Goal: Task Accomplishment & Management: Complete application form

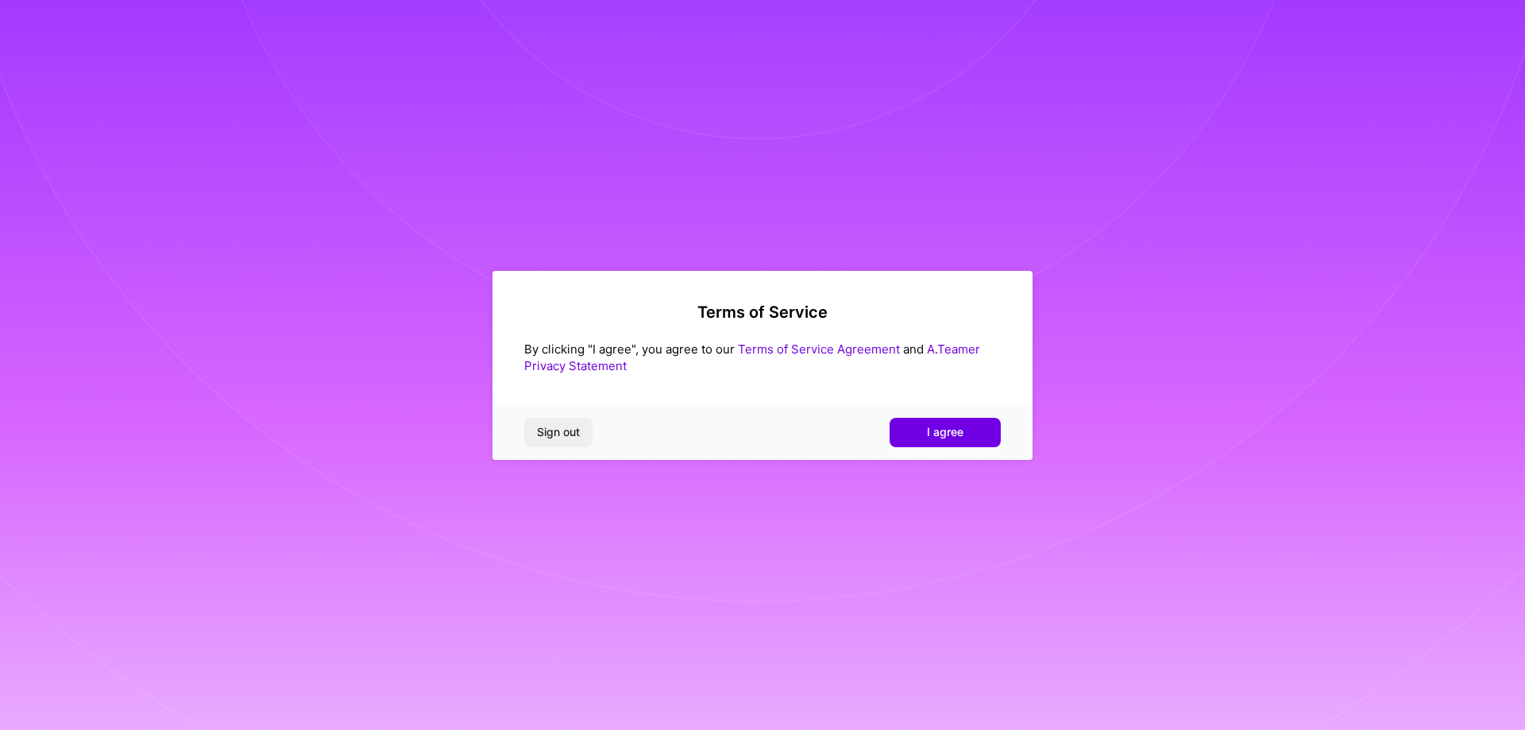
click at [785, 349] on link "Terms of Service Agreement" at bounding box center [819, 349] width 162 height 15
click at [913, 438] on button "I agree" at bounding box center [944, 432] width 111 height 29
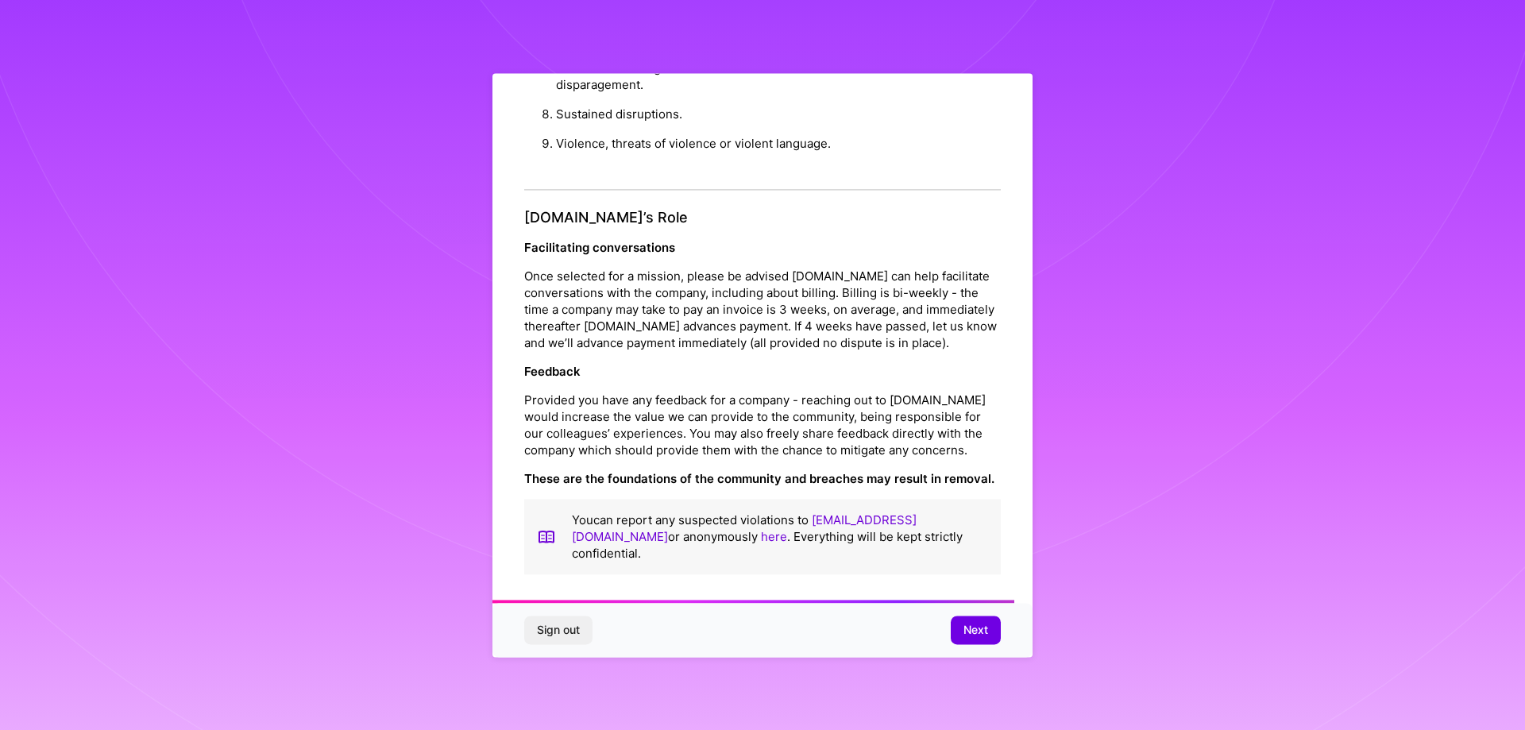
scroll to position [1715, 0]
click at [967, 630] on span "Next" at bounding box center [975, 630] width 25 height 16
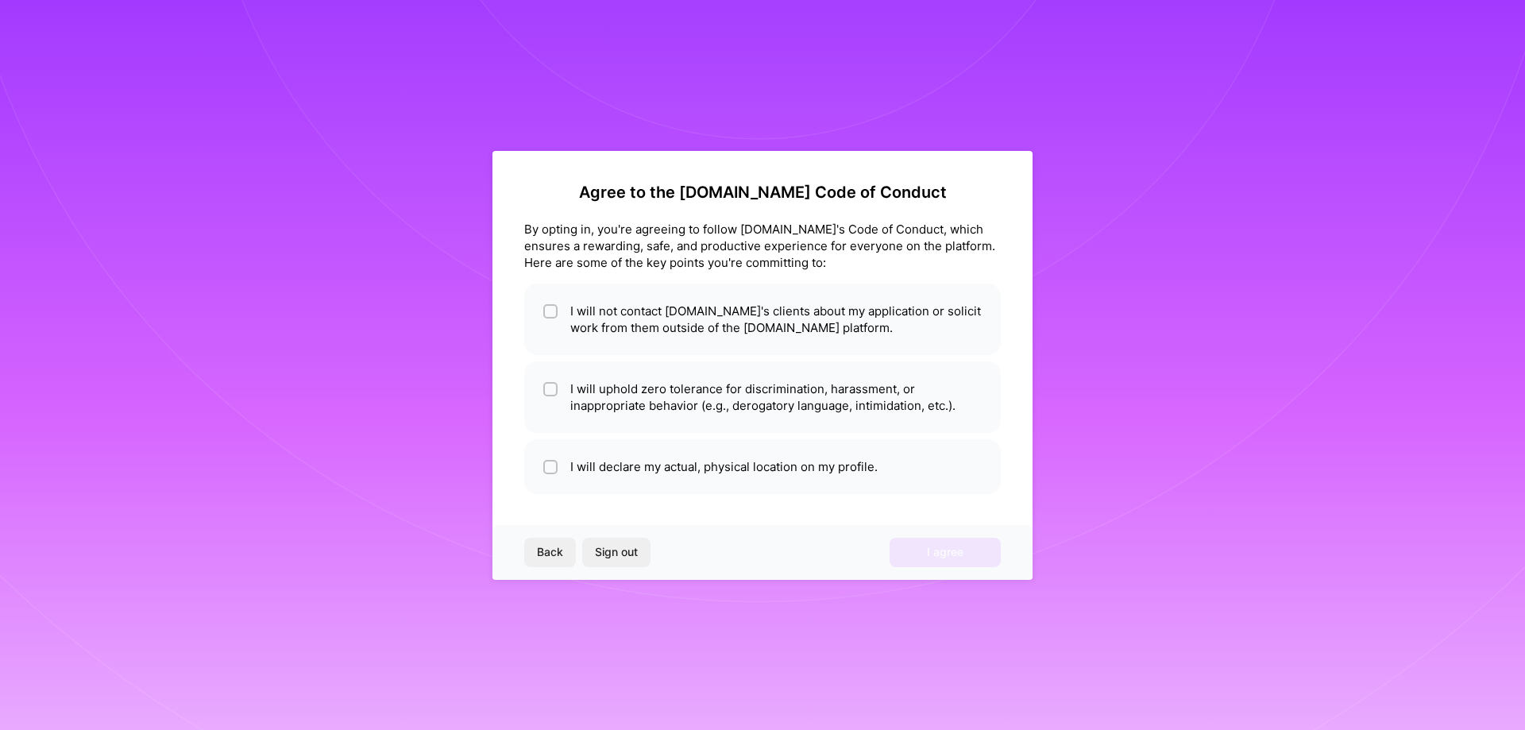
click at [540, 553] on span "Back" at bounding box center [550, 552] width 26 height 16
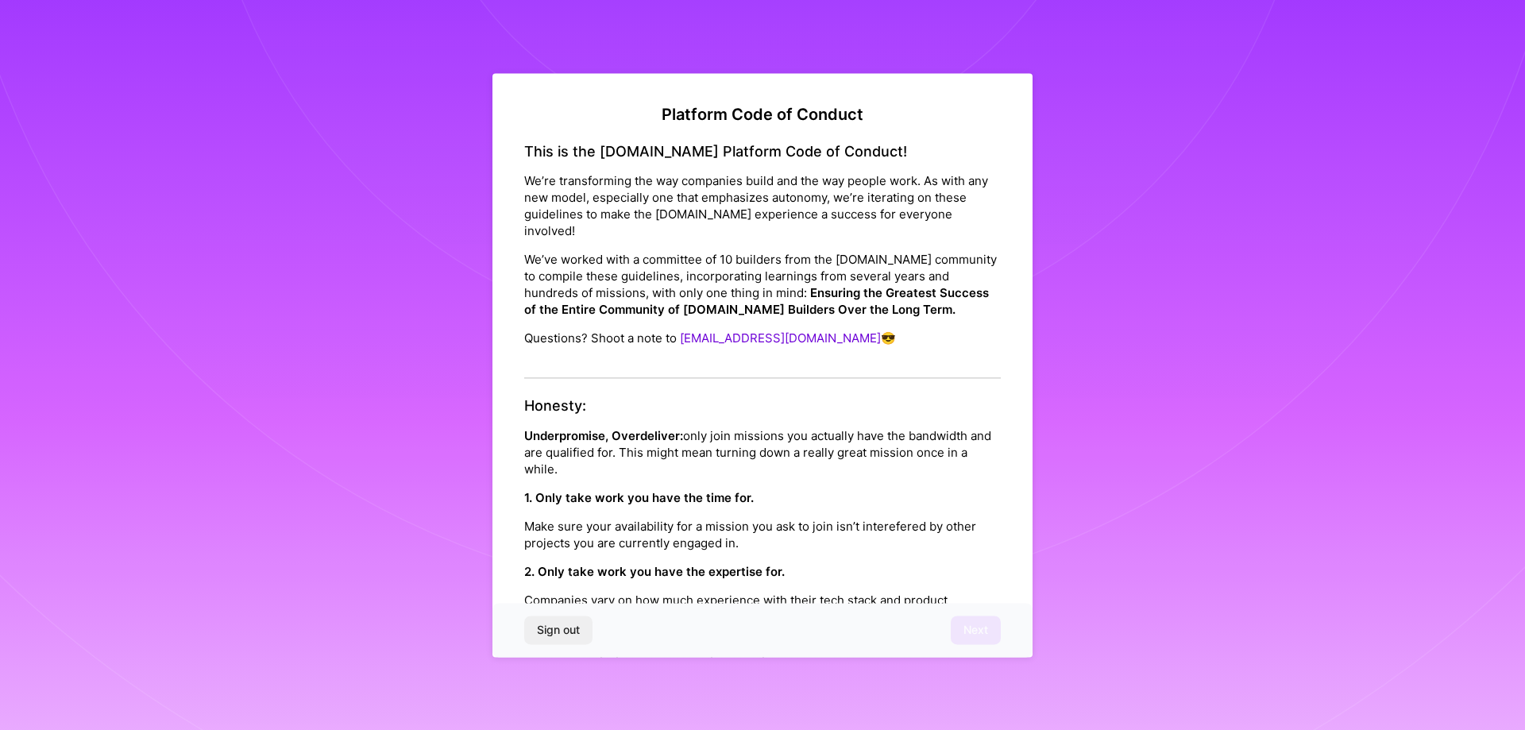
click at [558, 627] on span "Sign out" at bounding box center [558, 630] width 43 height 16
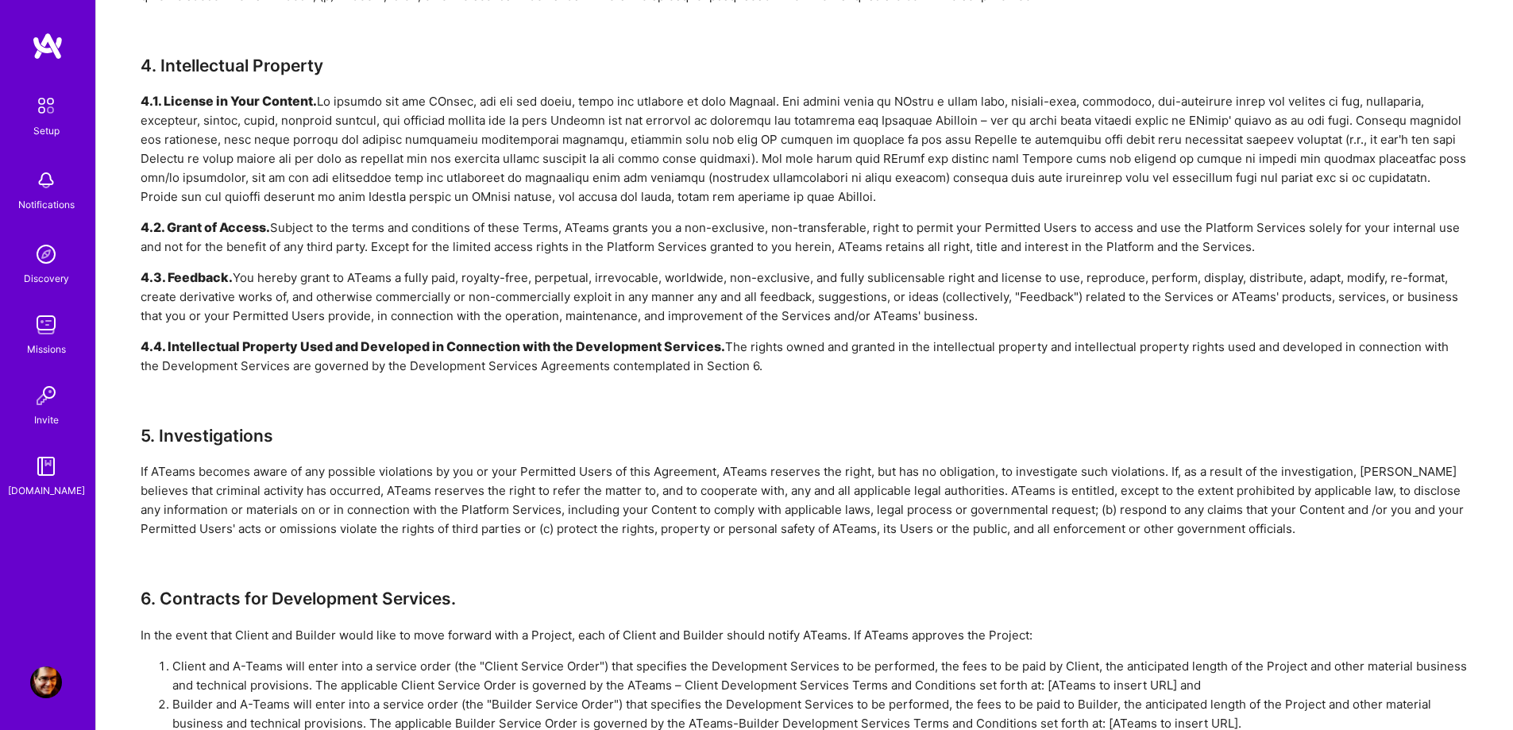
scroll to position [1350, 0]
